Goal: Information Seeking & Learning: Understand process/instructions

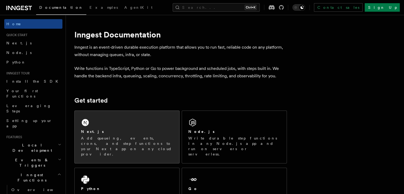
click at [171, 137] on p "Add queueing, events, crons, and step functions to your Next app on any cloud p…" at bounding box center [127, 146] width 92 height 21
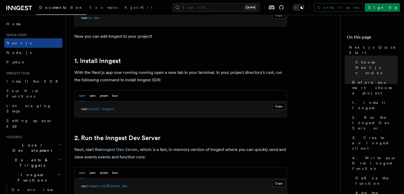
scroll to position [266, 0]
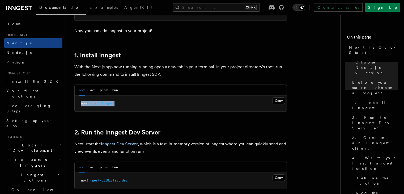
drag, startPoint x: 126, startPoint y: 104, endPoint x: 76, endPoint y: 104, distance: 50.3
click at [76, 104] on pre "npm install inngest" at bounding box center [181, 104] width 212 height 16
copy span "npm install inngest"
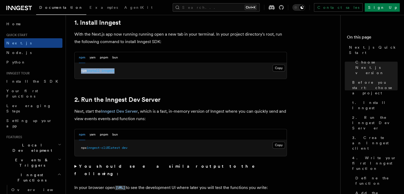
scroll to position [319, 0]
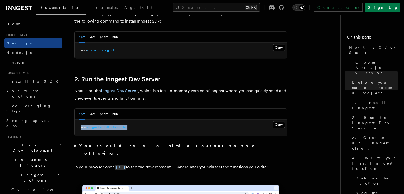
drag, startPoint x: 135, startPoint y: 127, endPoint x: 73, endPoint y: 127, distance: 62.5
copy span "npx inngest-cli@latest dev"
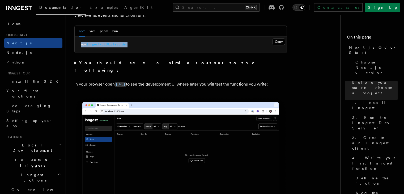
scroll to position [399, 0]
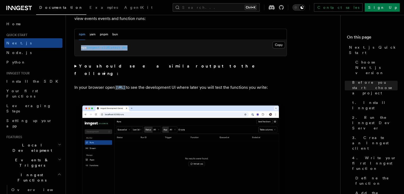
drag, startPoint x: 115, startPoint y: 81, endPoint x: 158, endPoint y: 78, distance: 42.9
click at [158, 84] on p "In your browser open http://localhost:8288 to see the development UI where late…" at bounding box center [180, 88] width 213 height 8
copy code "http://localhost:8288"
